Goal: Obtain resource: Obtain resource

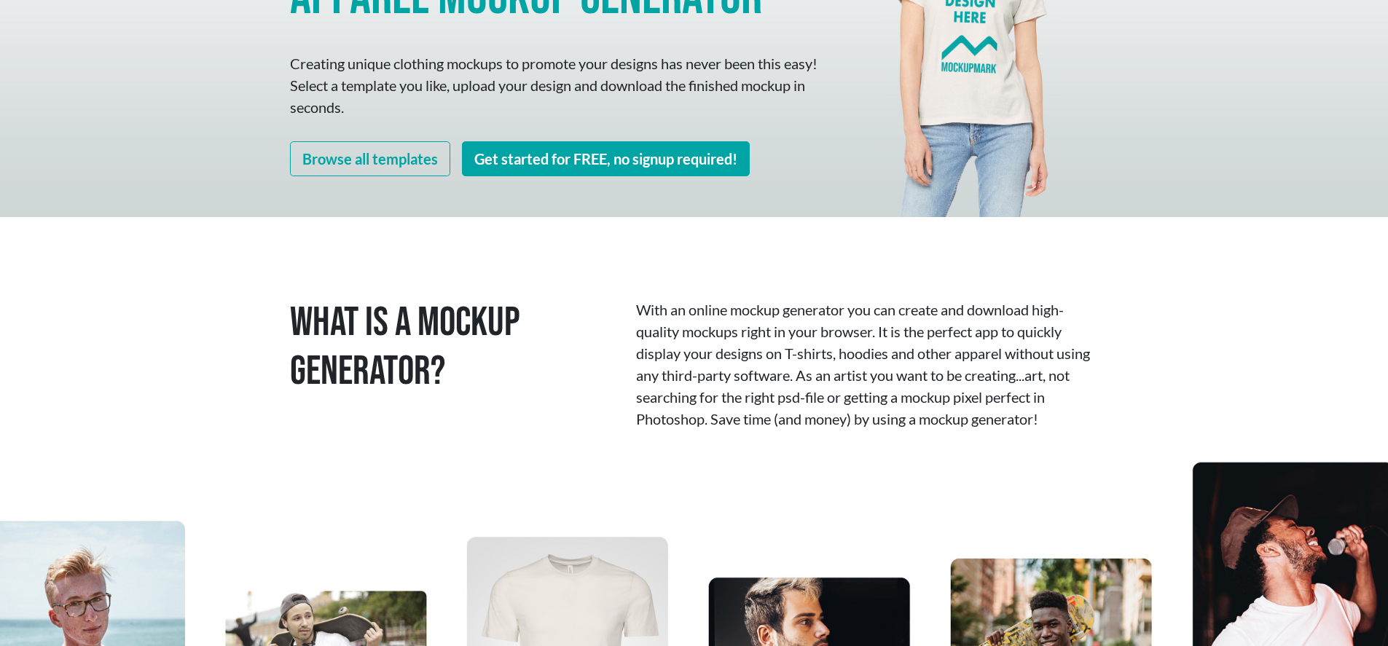
scroll to position [231, 0]
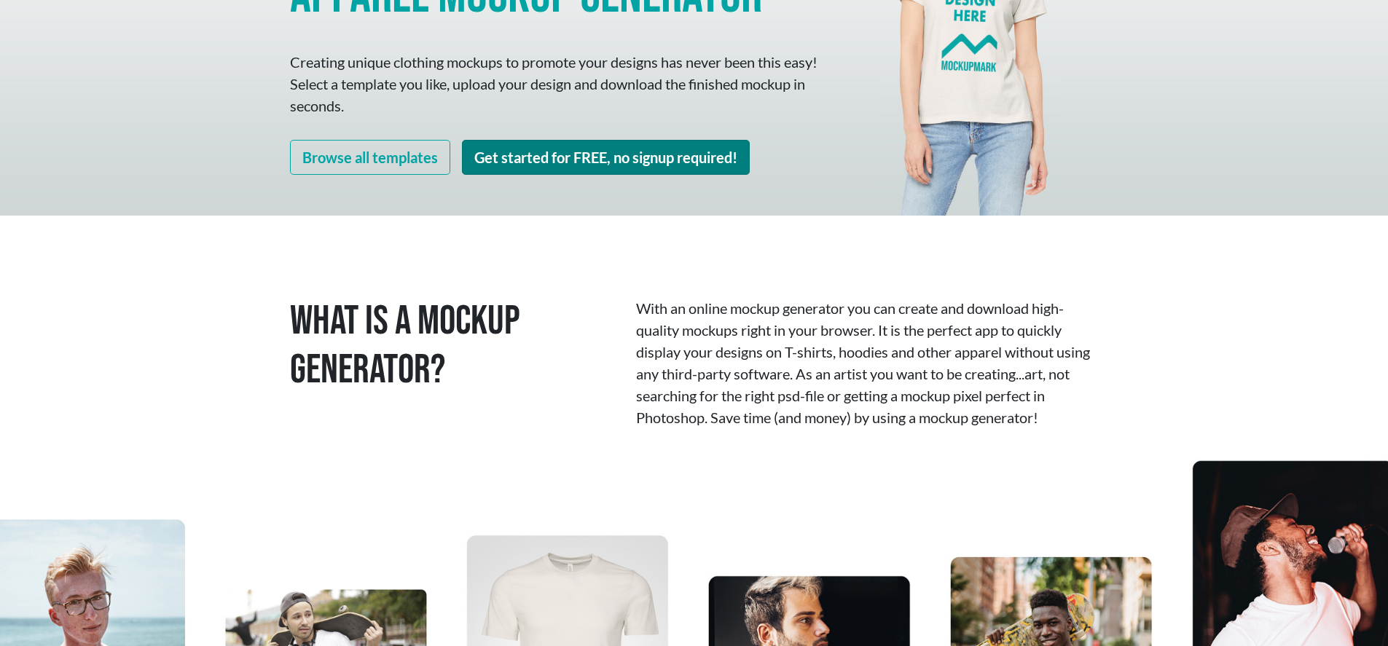
click at [664, 154] on link "Get started for FREE, no signup required!" at bounding box center [606, 157] width 288 height 35
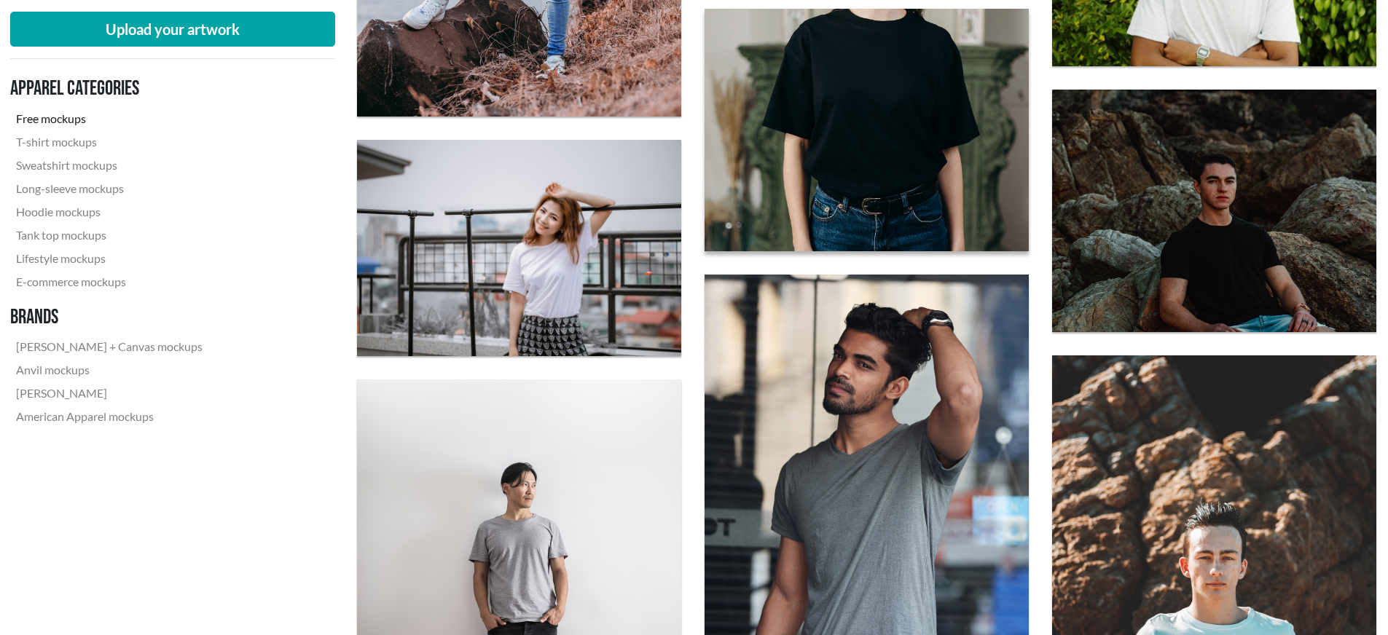
scroll to position [2194, 1]
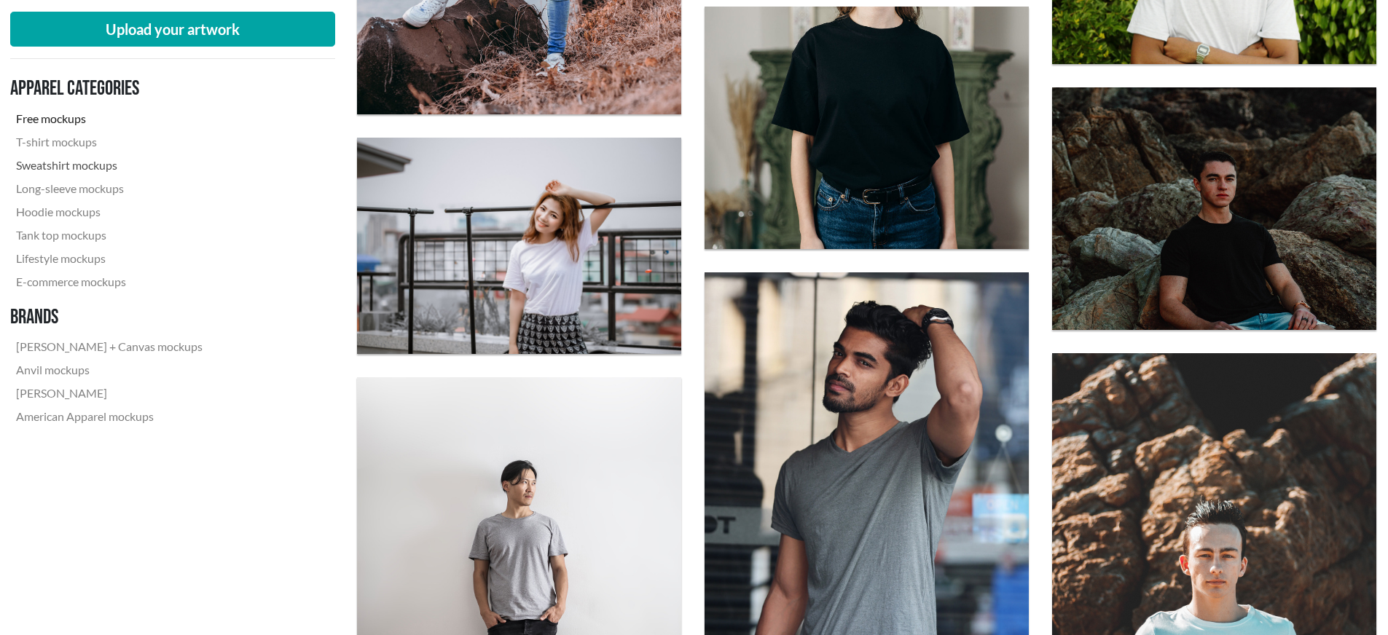
click at [66, 166] on link "Sweatshirt mockups" at bounding box center [109, 165] width 198 height 23
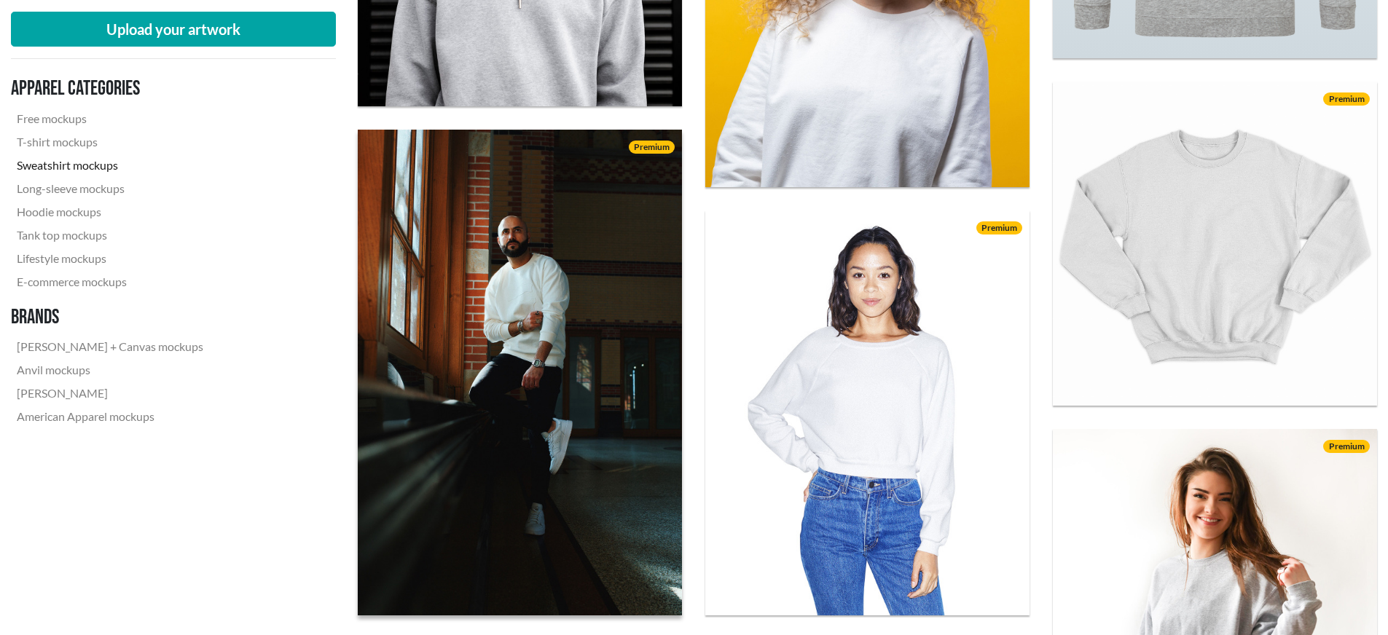
scroll to position [868, 0]
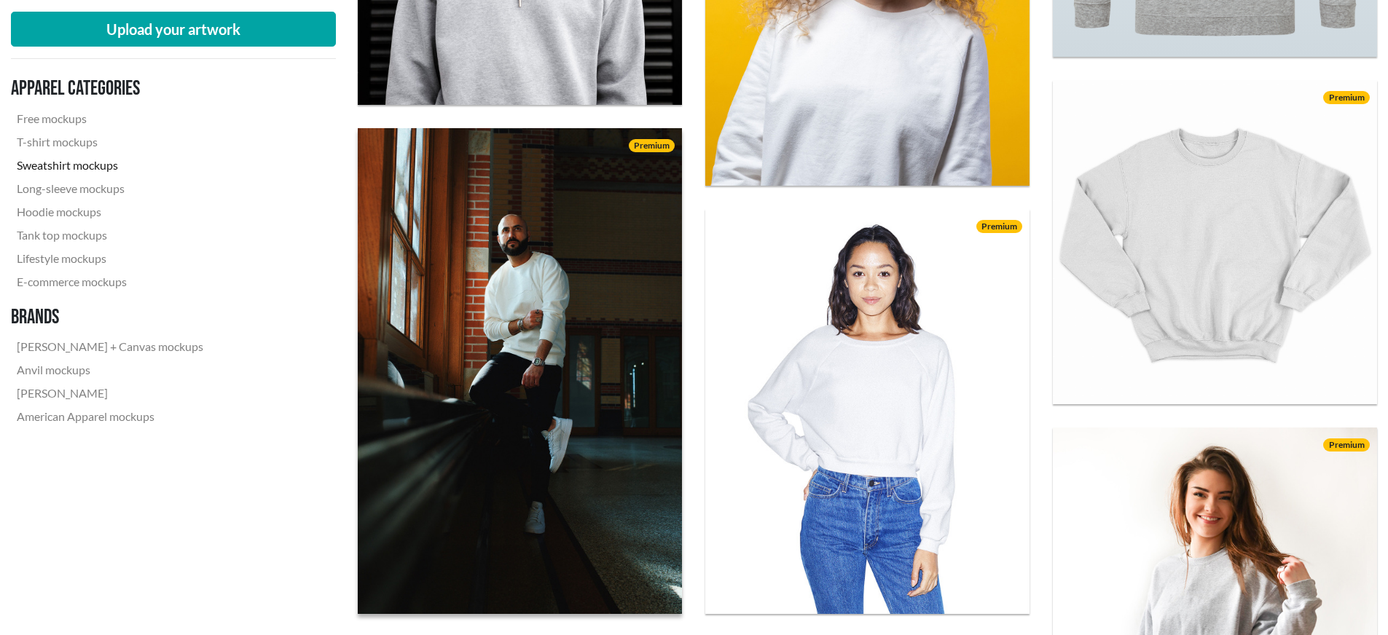
click at [536, 305] on img at bounding box center [520, 370] width 356 height 535
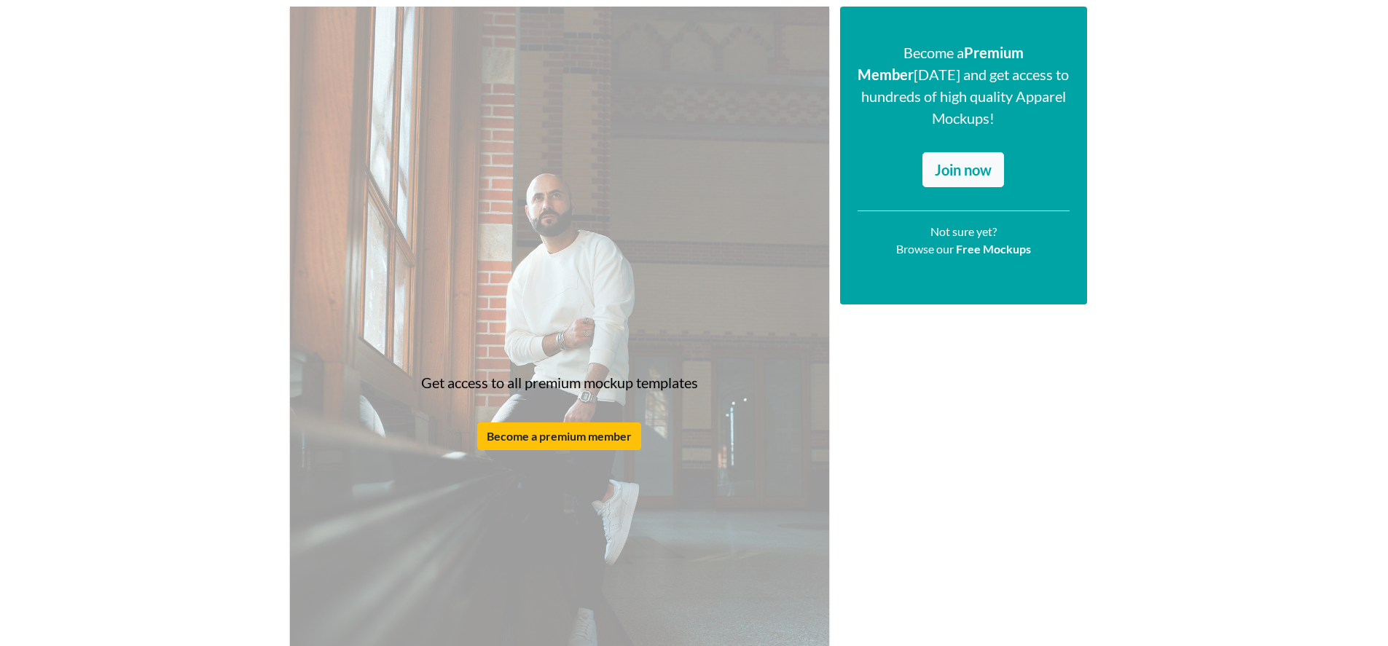
scroll to position [189, 0]
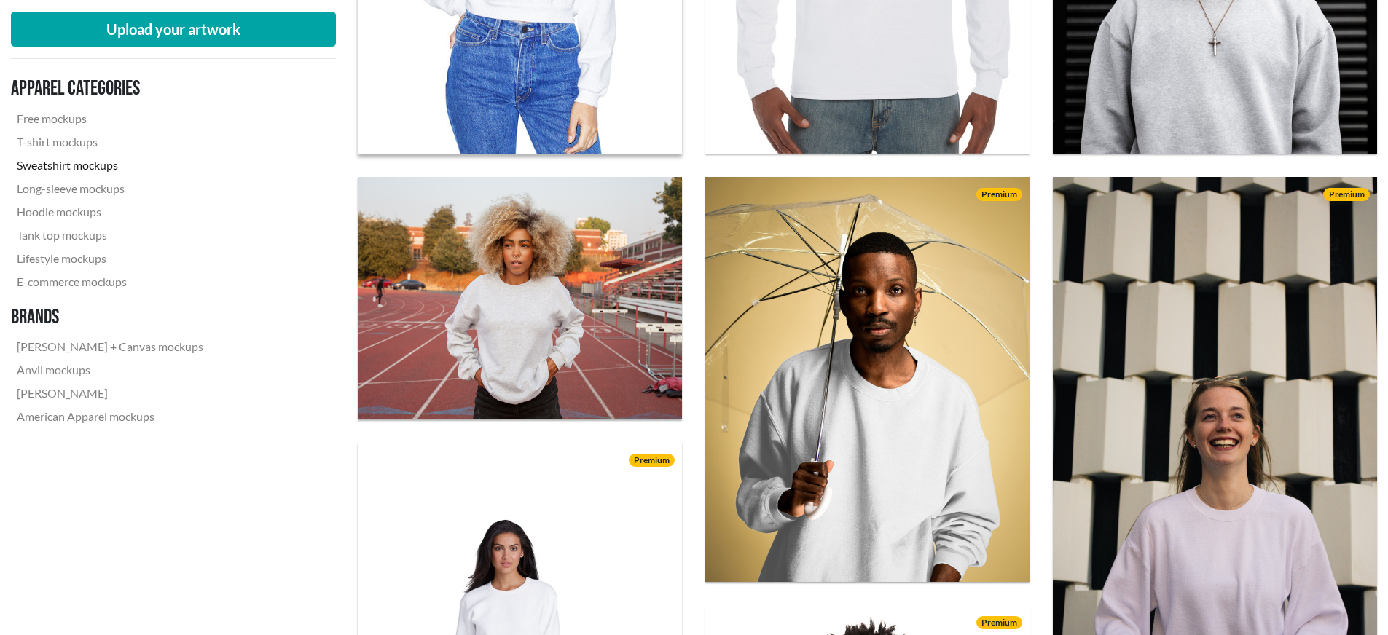
scroll to position [841, 0]
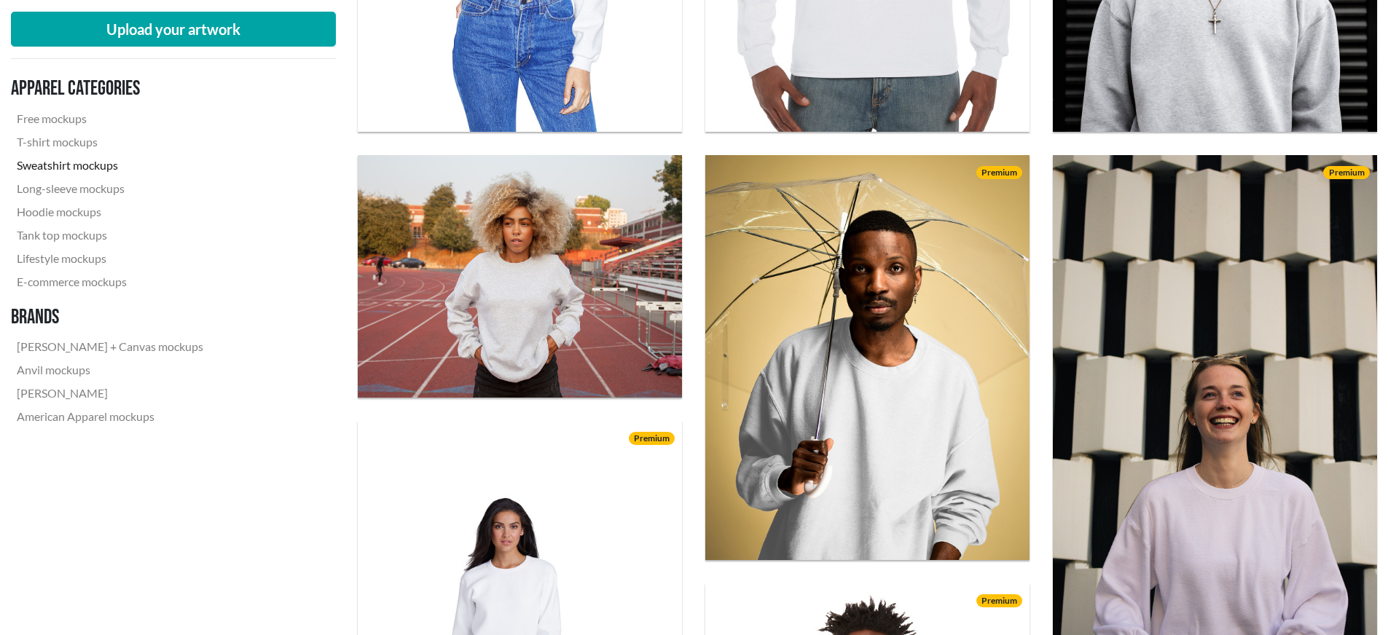
click at [517, 280] on img at bounding box center [520, 276] width 324 height 243
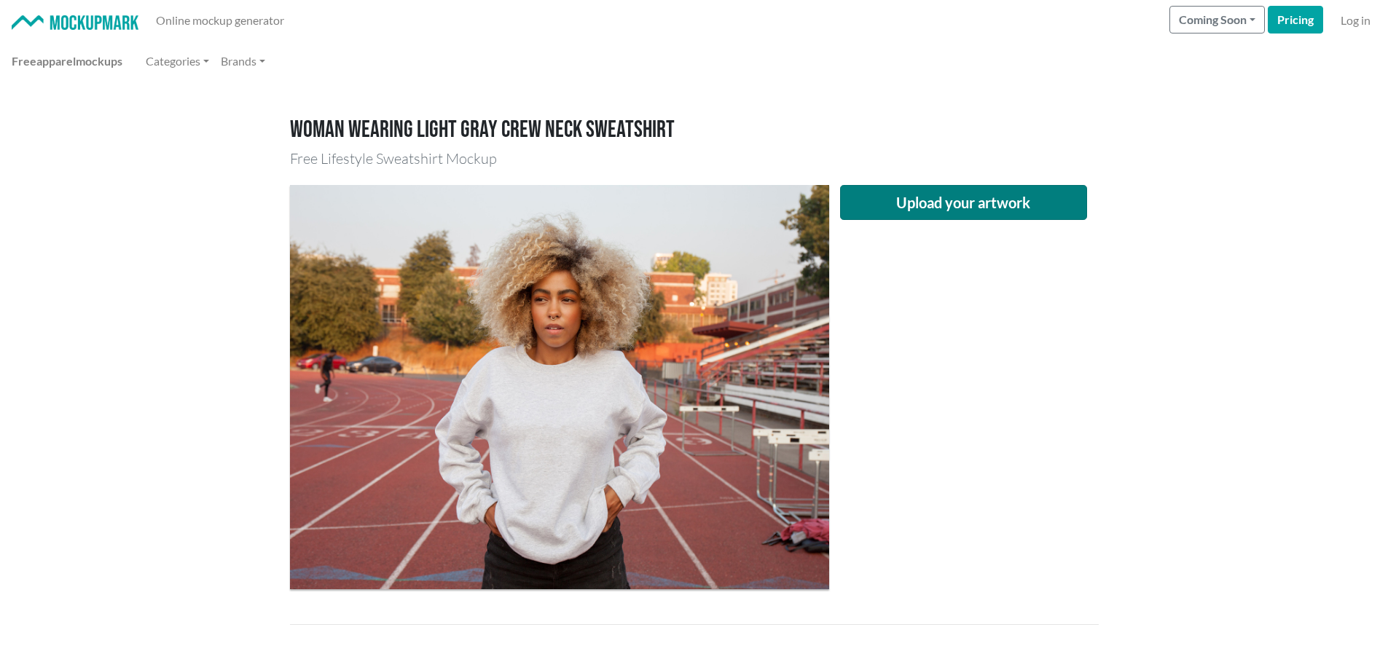
click at [918, 199] on button "Upload your artwork" at bounding box center [964, 202] width 248 height 35
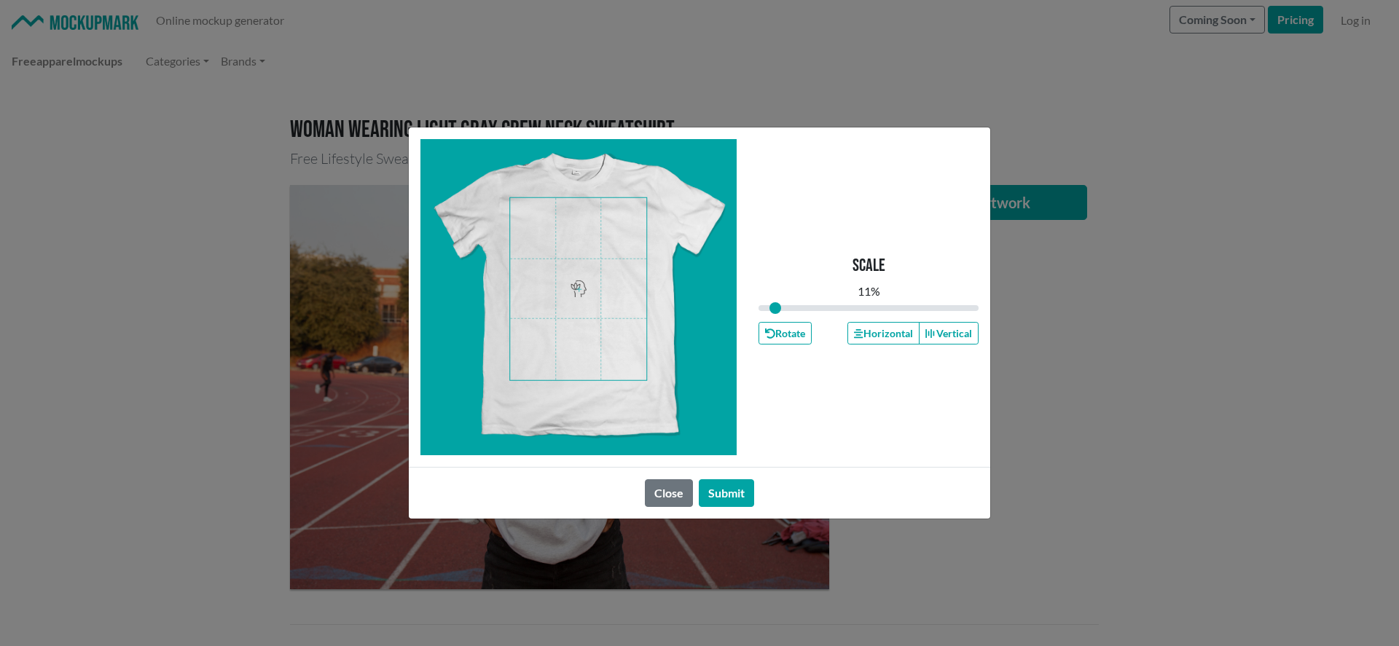
drag, startPoint x: 864, startPoint y: 304, endPoint x: 770, endPoint y: 306, distance: 94.0
click at [775, 307] on input "range" at bounding box center [868, 308] width 220 height 16
click at [609, 216] on span at bounding box center [578, 289] width 136 height 182
drag, startPoint x: 778, startPoint y: 309, endPoint x: 771, endPoint y: 304, distance: 8.9
type input "0.19"
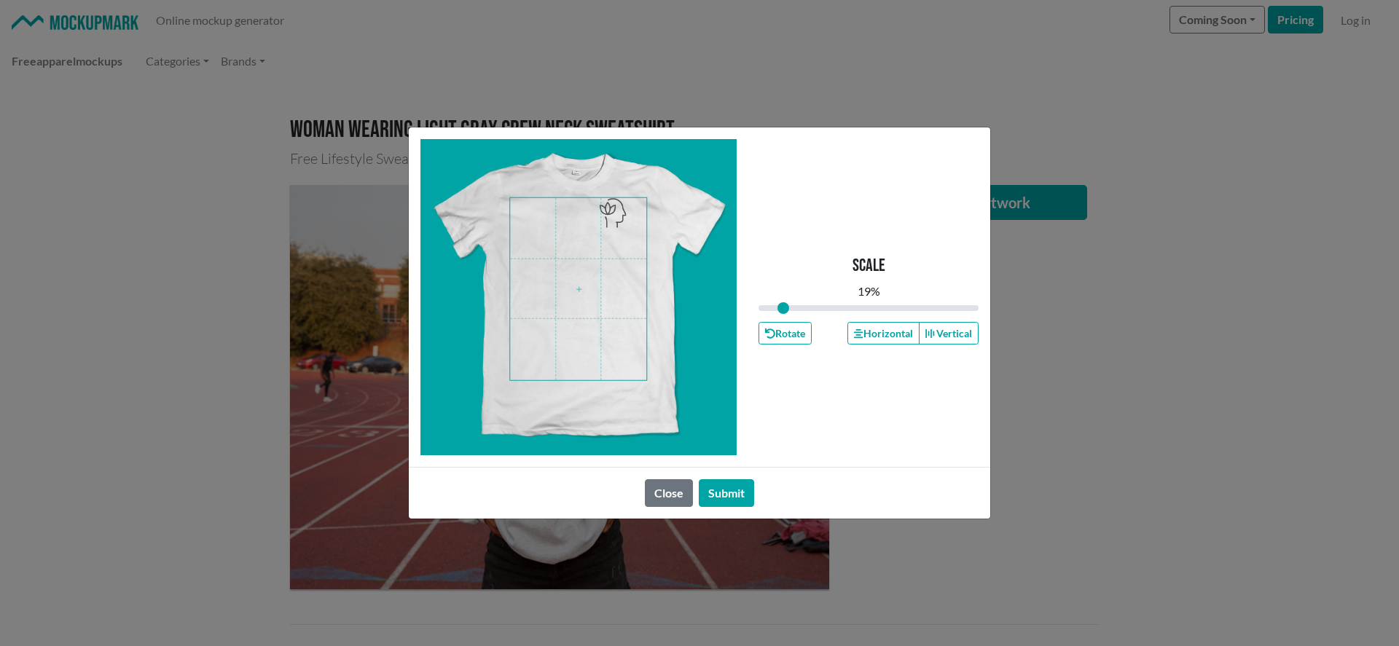
click at [783, 309] on input "range" at bounding box center [868, 308] width 220 height 16
click at [619, 220] on span at bounding box center [578, 289] width 136 height 182
click at [729, 489] on button "Submit" at bounding box center [726, 493] width 55 height 28
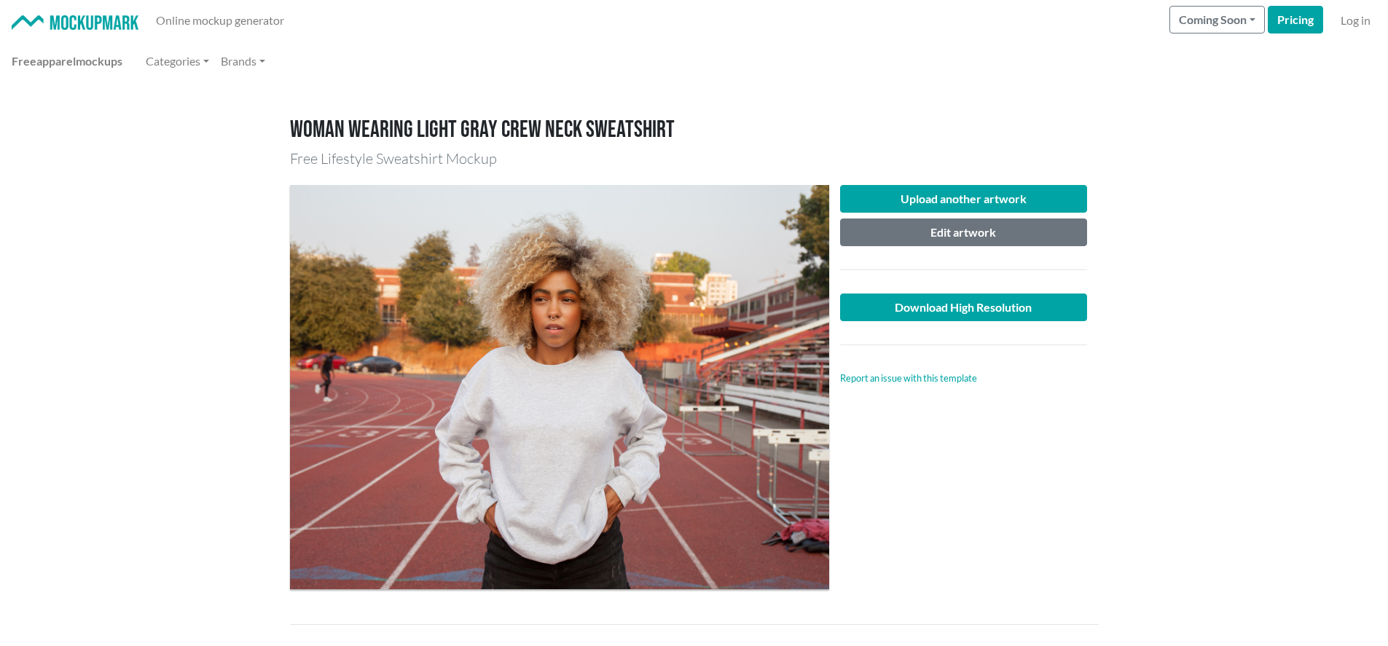
drag, startPoint x: 574, startPoint y: 393, endPoint x: 586, endPoint y: 386, distance: 14.4
click at [586, 381] on div at bounding box center [559, 387] width 539 height 404
drag, startPoint x: 584, startPoint y: 395, endPoint x: 592, endPoint y: 363, distance: 33.2
click at [592, 374] on div at bounding box center [559, 387] width 539 height 404
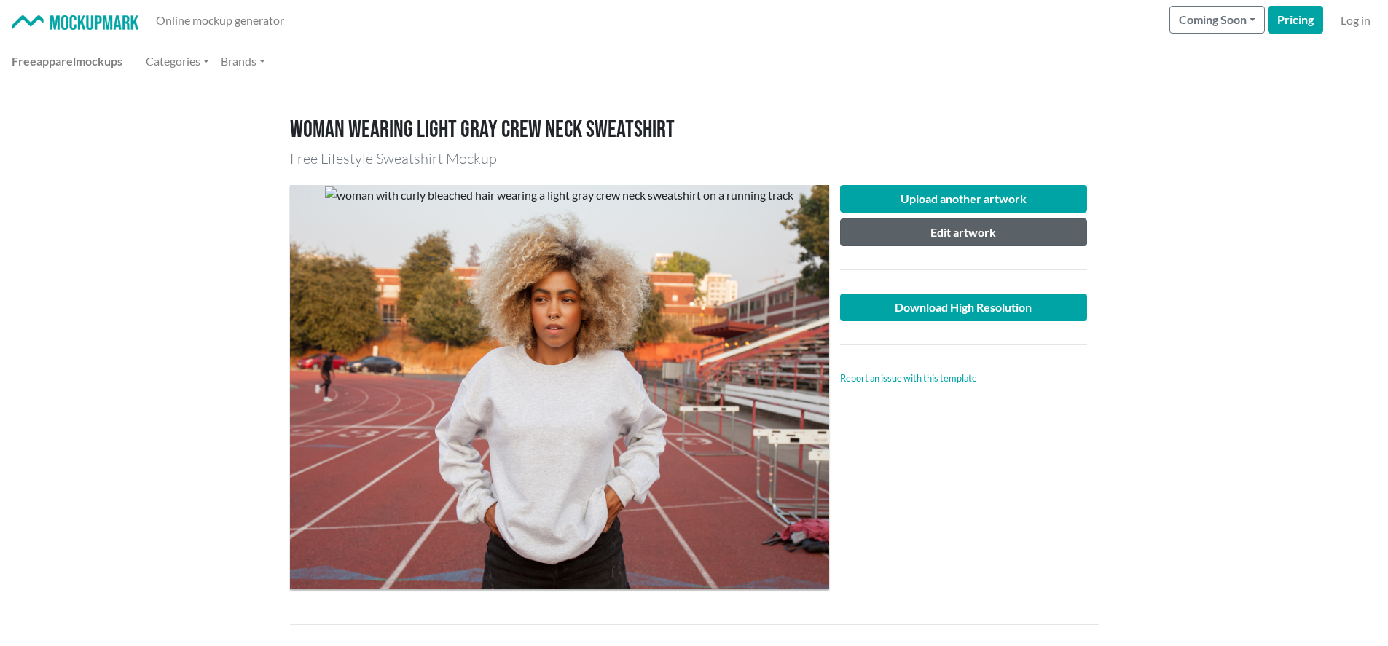
click at [975, 232] on button "Edit artwork" at bounding box center [964, 233] width 248 height 28
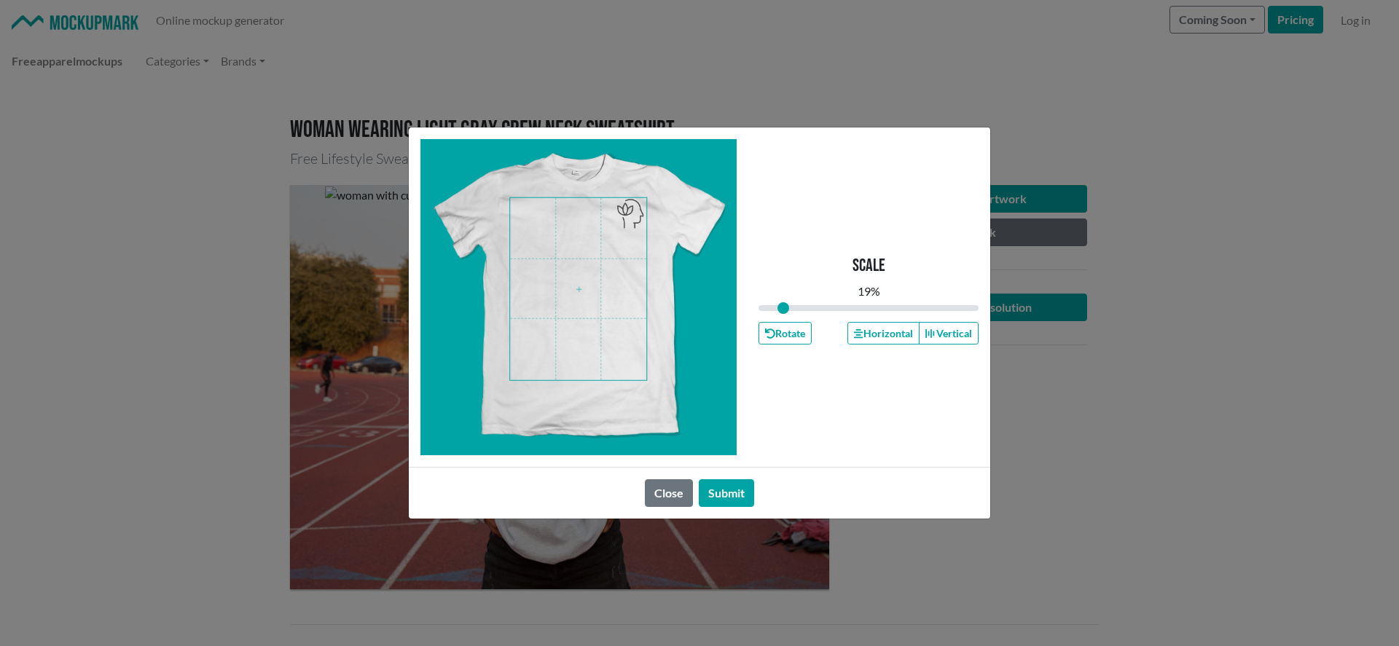
click at [632, 215] on span at bounding box center [578, 289] width 136 height 182
click at [723, 500] on button "Submit" at bounding box center [726, 493] width 55 height 28
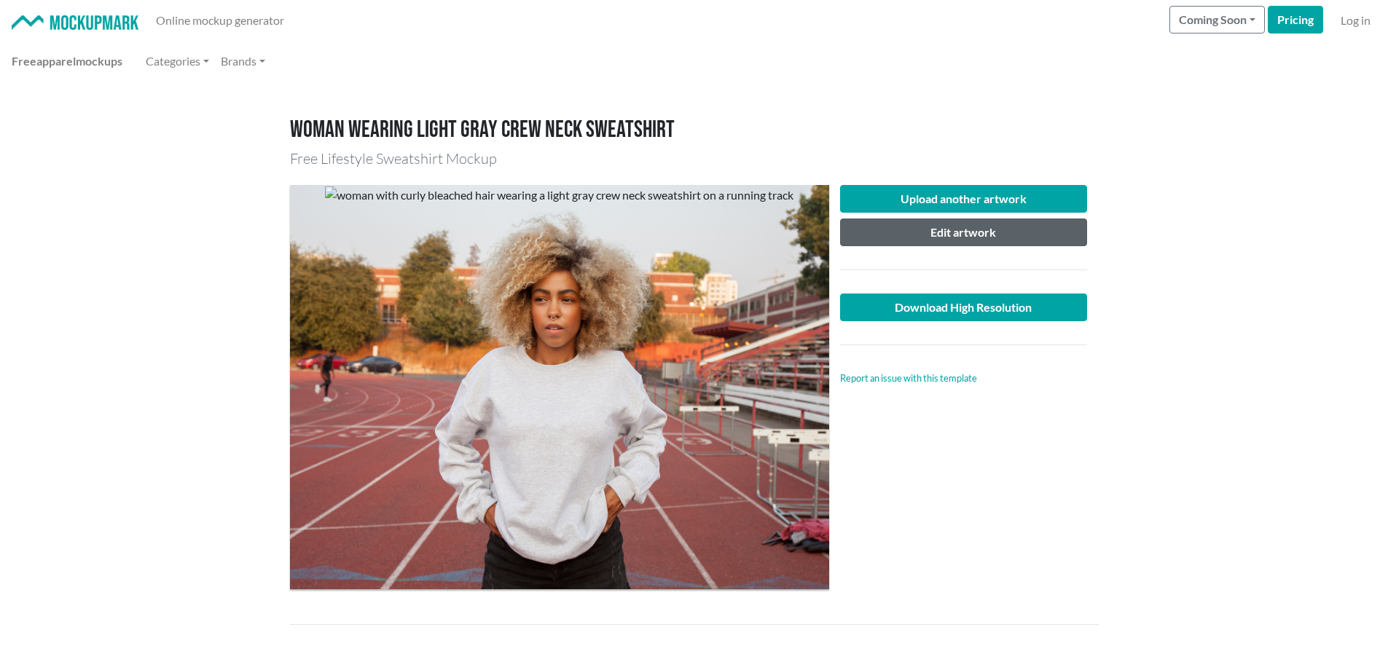
click at [965, 232] on button "Edit artwork" at bounding box center [964, 233] width 248 height 28
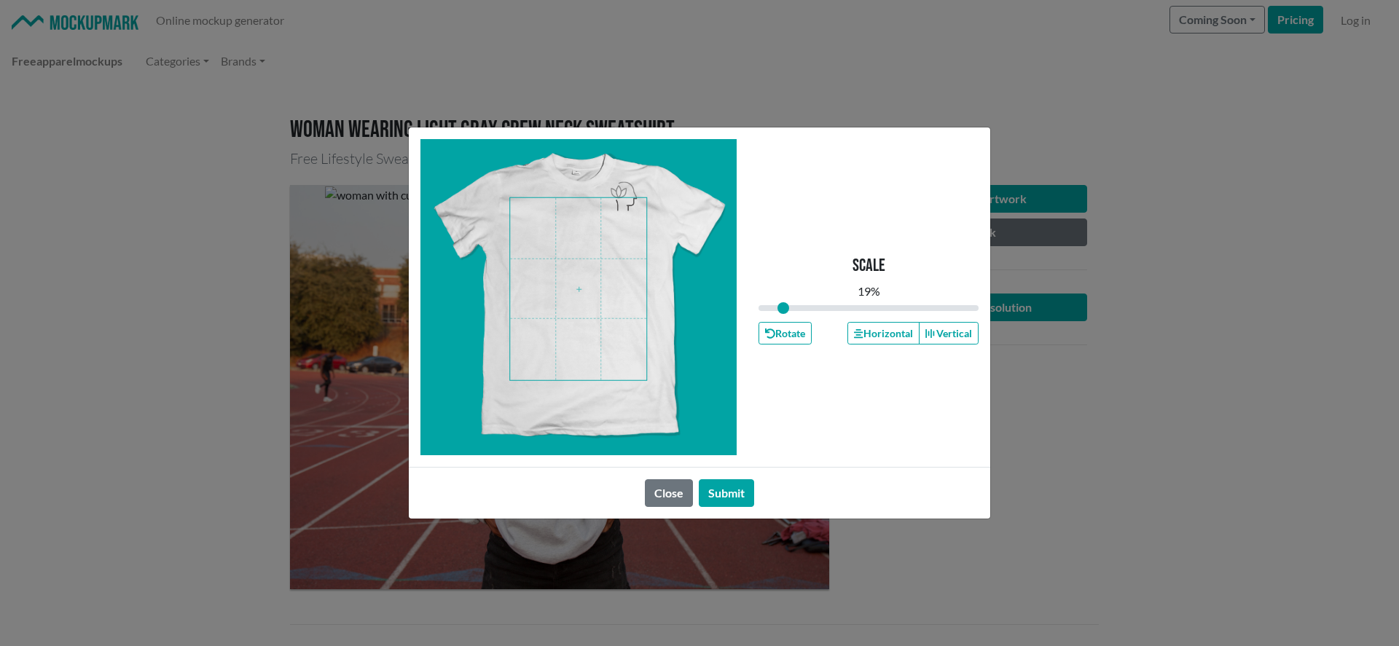
click at [637, 213] on span at bounding box center [578, 289] width 136 height 182
drag, startPoint x: 727, startPoint y: 493, endPoint x: 744, endPoint y: 492, distance: 16.8
click at [727, 493] on button "Submit" at bounding box center [726, 493] width 55 height 28
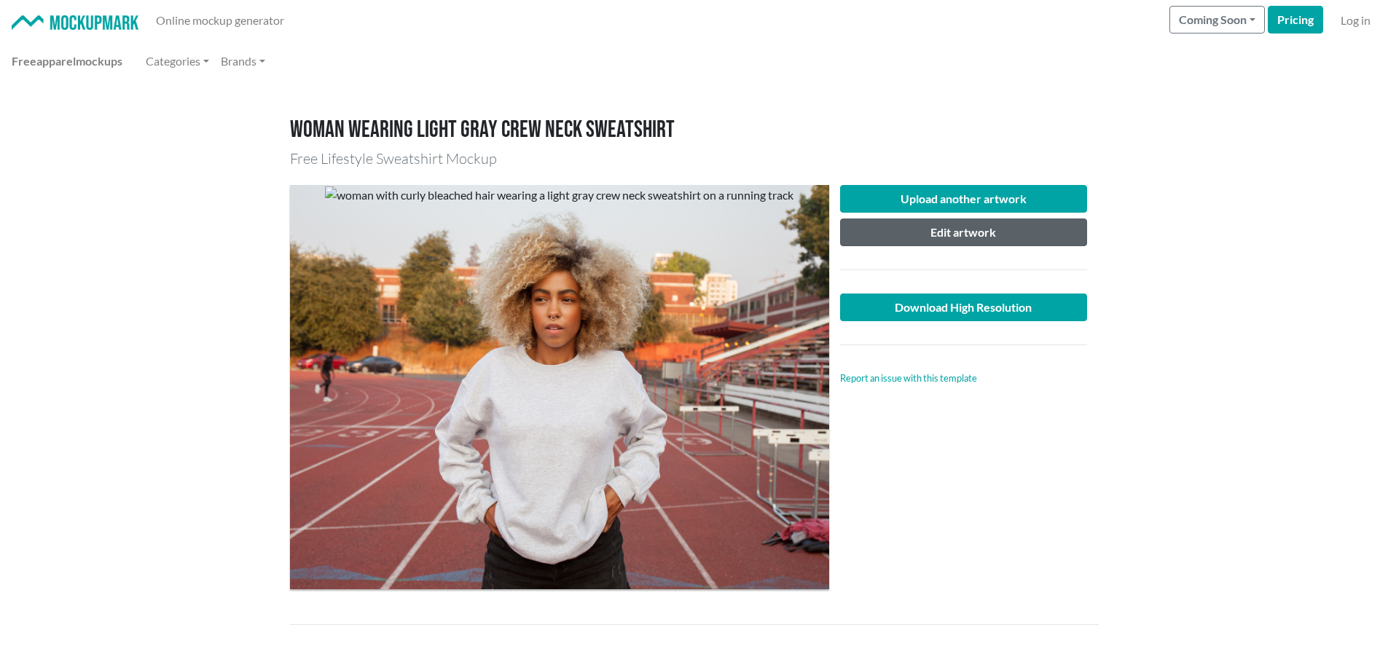
click at [962, 228] on button "Edit artwork" at bounding box center [964, 233] width 248 height 28
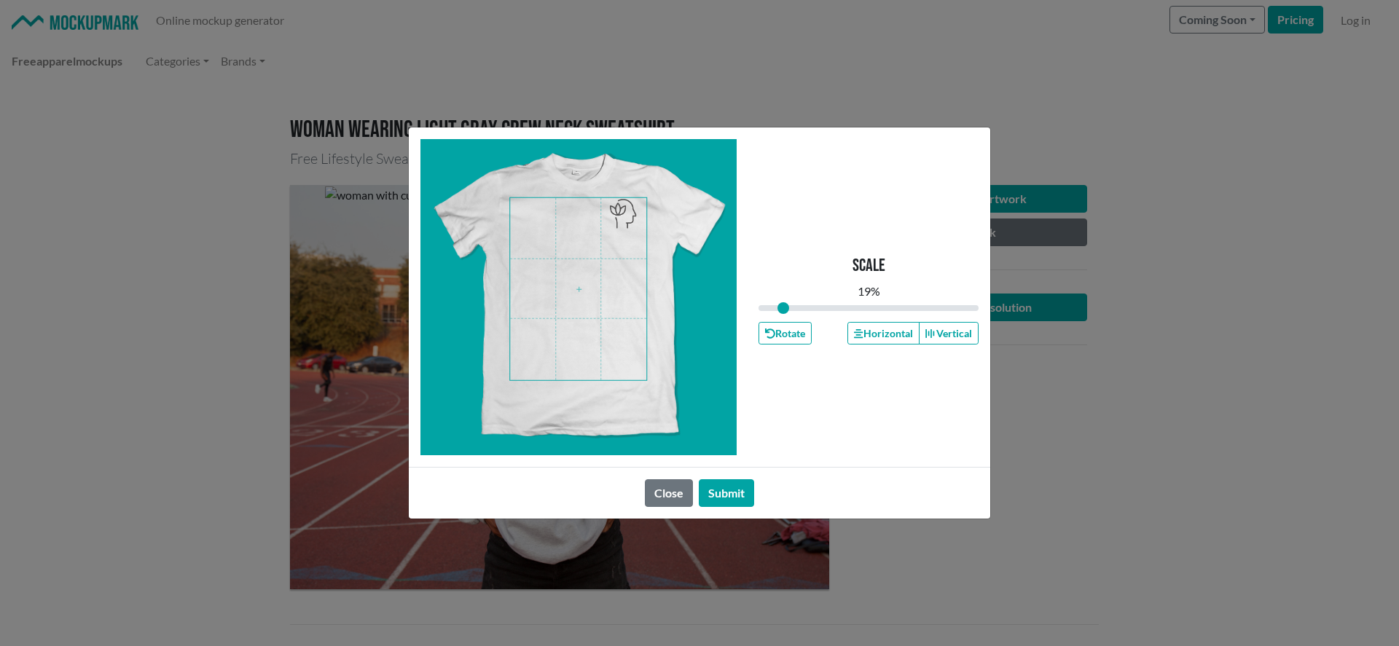
click at [627, 225] on span at bounding box center [578, 289] width 136 height 182
click at [728, 495] on button "Submit" at bounding box center [726, 493] width 55 height 28
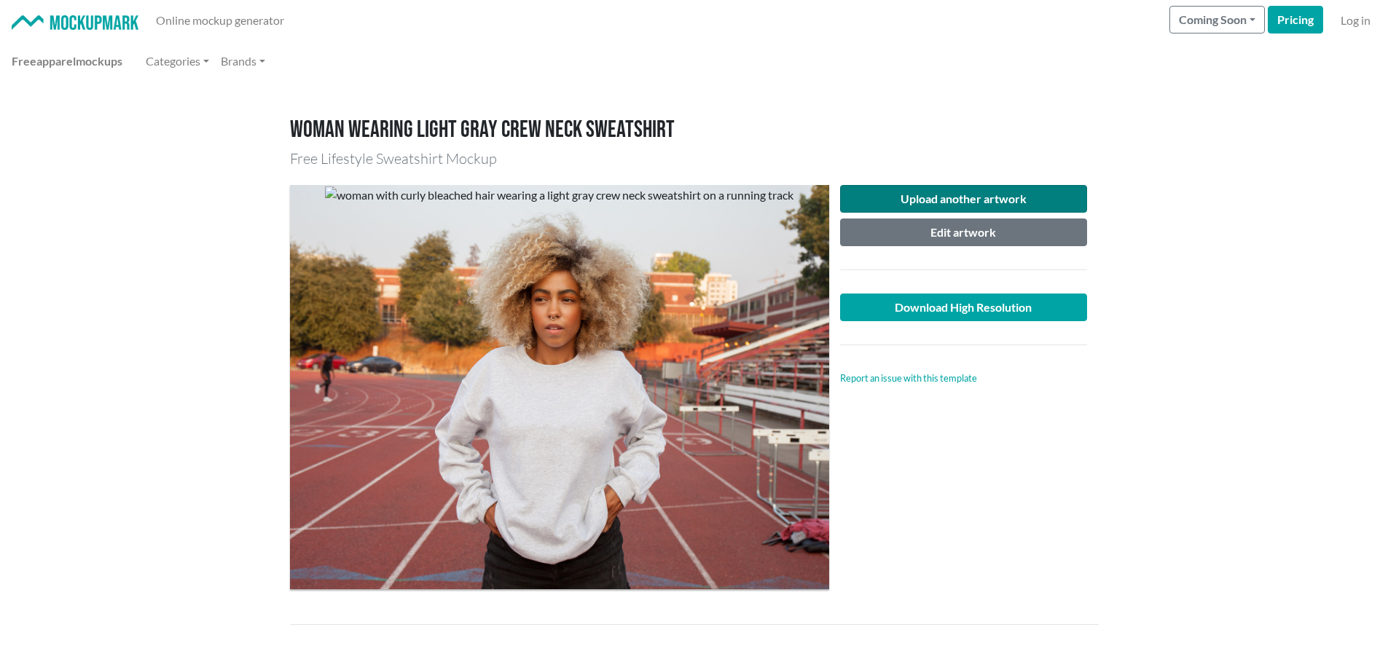
click at [970, 197] on button "Upload another artwork" at bounding box center [964, 199] width 248 height 28
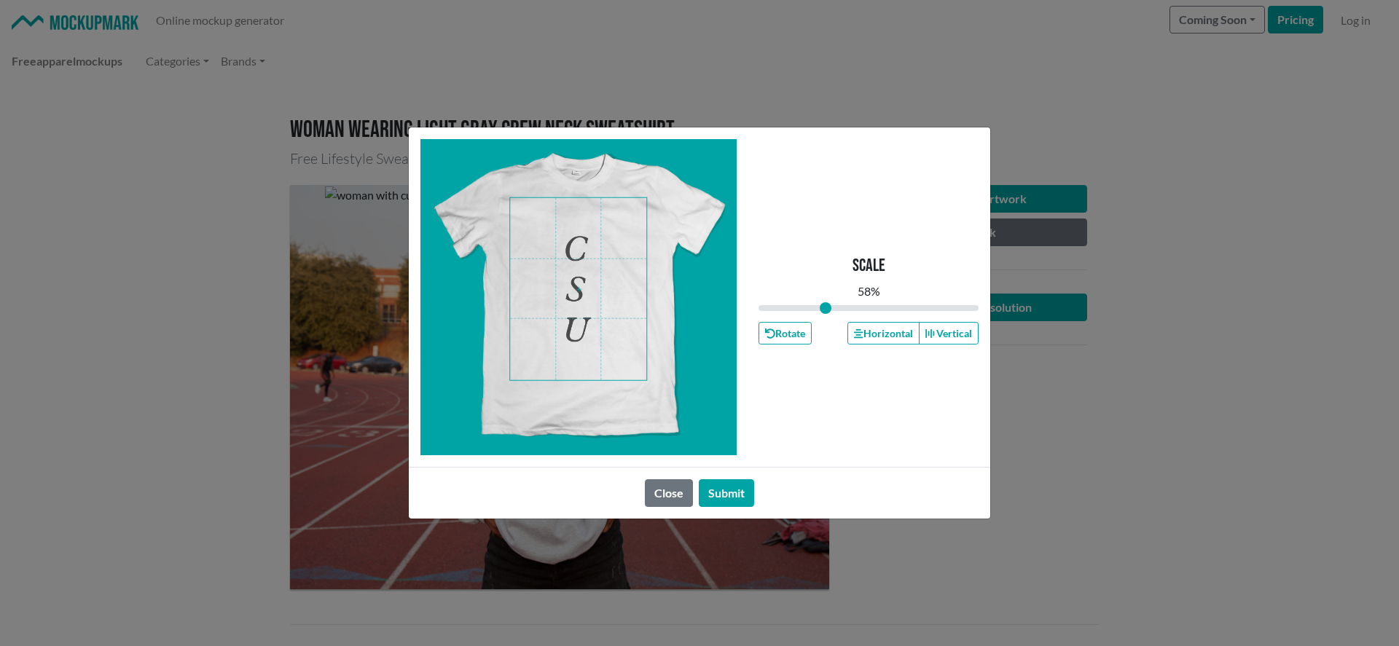
drag, startPoint x: 856, startPoint y: 305, endPoint x: 673, endPoint y: 294, distance: 183.2
type input "0.59"
click at [825, 307] on input "range" at bounding box center [868, 308] width 220 height 16
click at [530, 353] on span at bounding box center [578, 289] width 136 height 182
click at [743, 490] on button "Submit" at bounding box center [726, 493] width 55 height 28
